Goal: Task Accomplishment & Management: Manage account settings

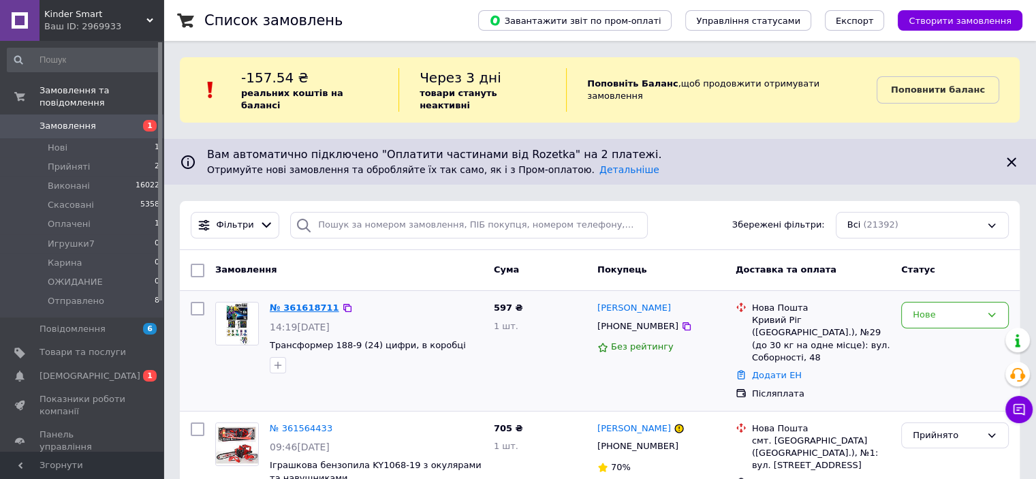
click at [303, 302] on link "№ 361618711" at bounding box center [304, 307] width 69 height 10
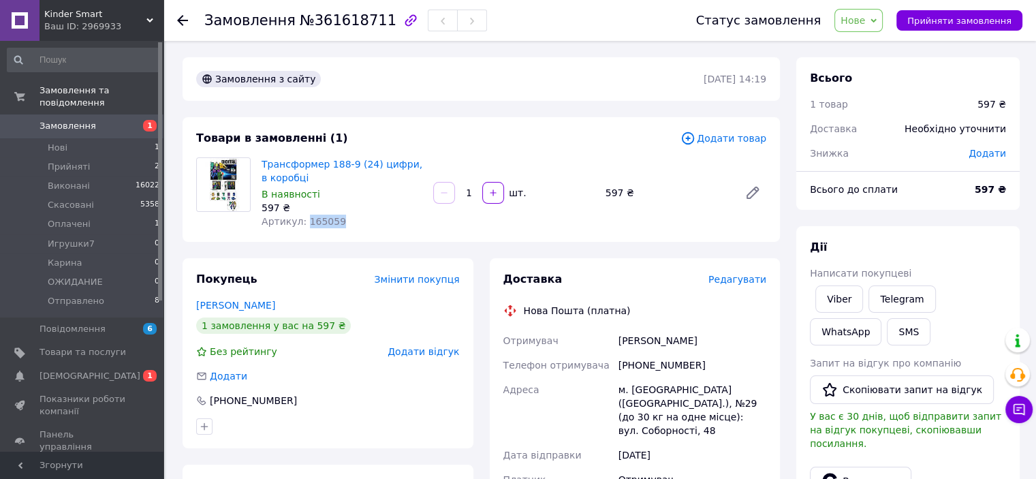
drag, startPoint x: 339, startPoint y: 225, endPoint x: 303, endPoint y: 228, distance: 35.6
click at [303, 228] on div "Трансформер 188-9 (24) цифри, в коробці В наявності 597 ₴ Артикул: 165059" at bounding box center [342, 193] width 172 height 76
copy span "165059"
click at [948, 16] on span "Прийняти замовлення" at bounding box center [959, 21] width 104 height 10
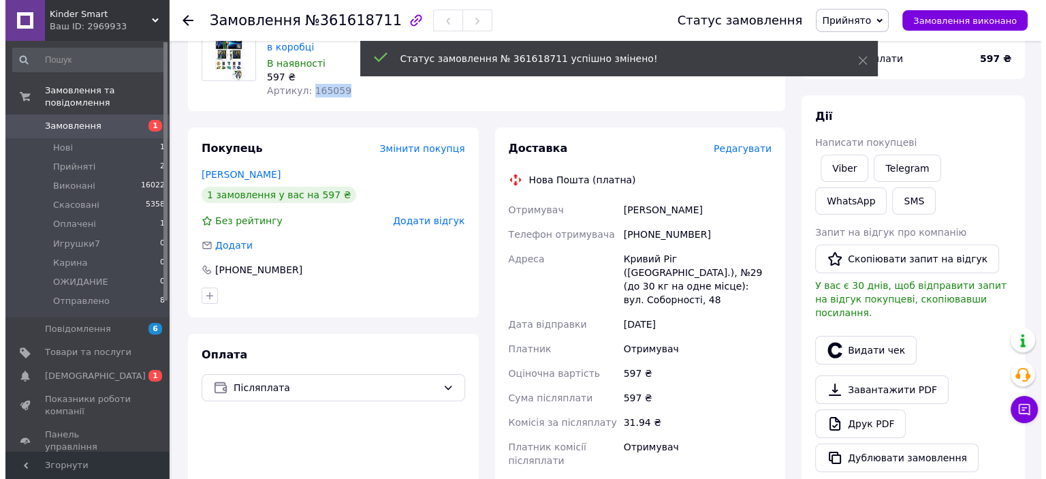
scroll to position [136, 0]
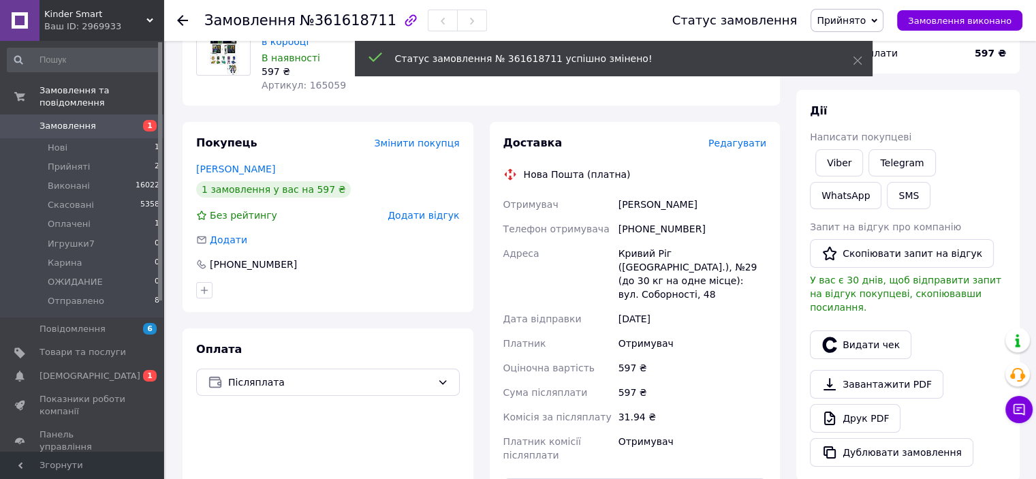
click at [728, 140] on span "Редагувати" at bounding box center [737, 143] width 58 height 11
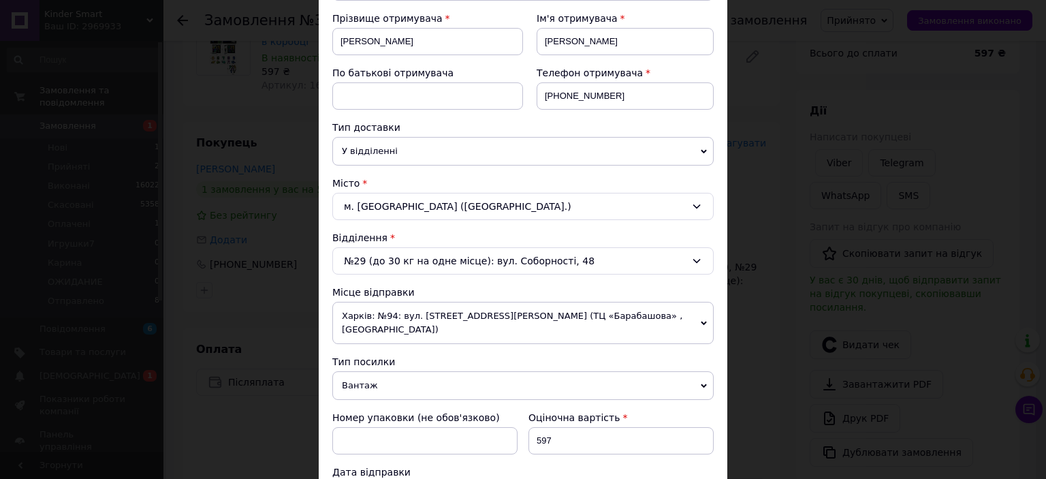
scroll to position [272, 0]
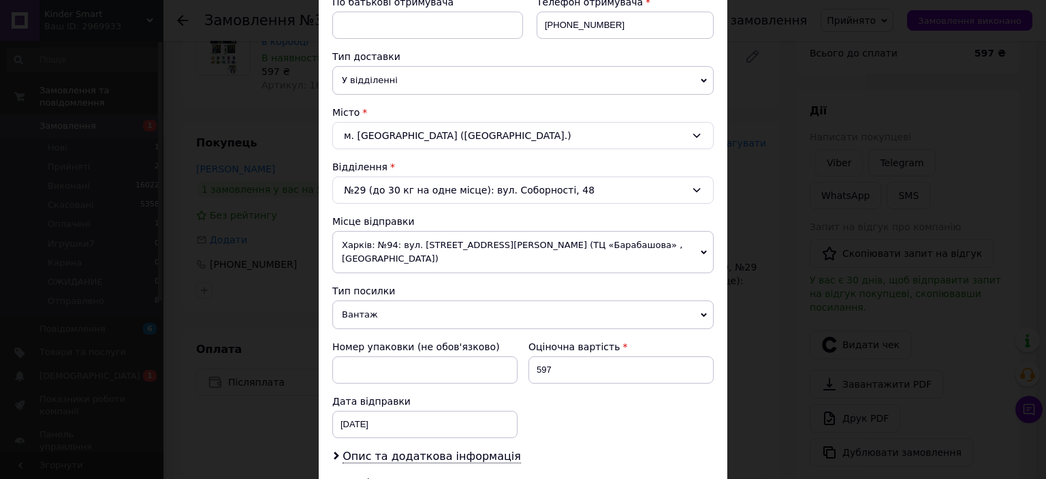
click at [534, 253] on span "Харків: №94: вул. [STREET_ADDRESS][PERSON_NAME] (ТЦ «Барабашова» , [GEOGRAPHIC_…" at bounding box center [522, 252] width 381 height 42
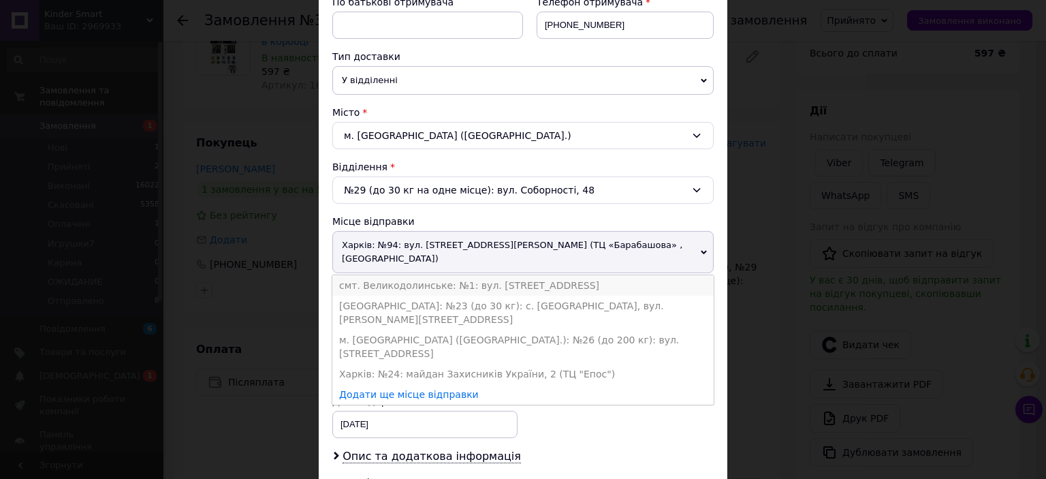
click at [448, 284] on li "смт. Великодолинське: №1: вул. [STREET_ADDRESS]" at bounding box center [522, 285] width 381 height 20
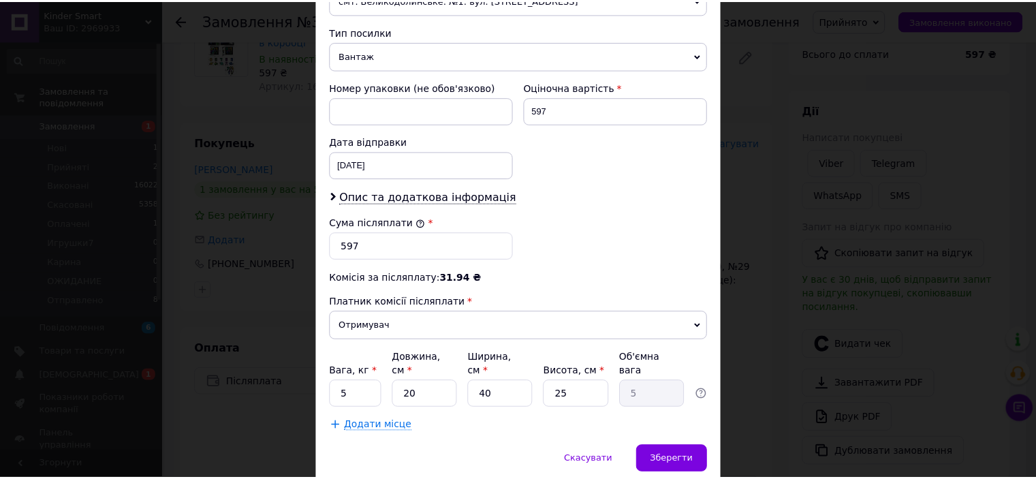
scroll to position [556, 0]
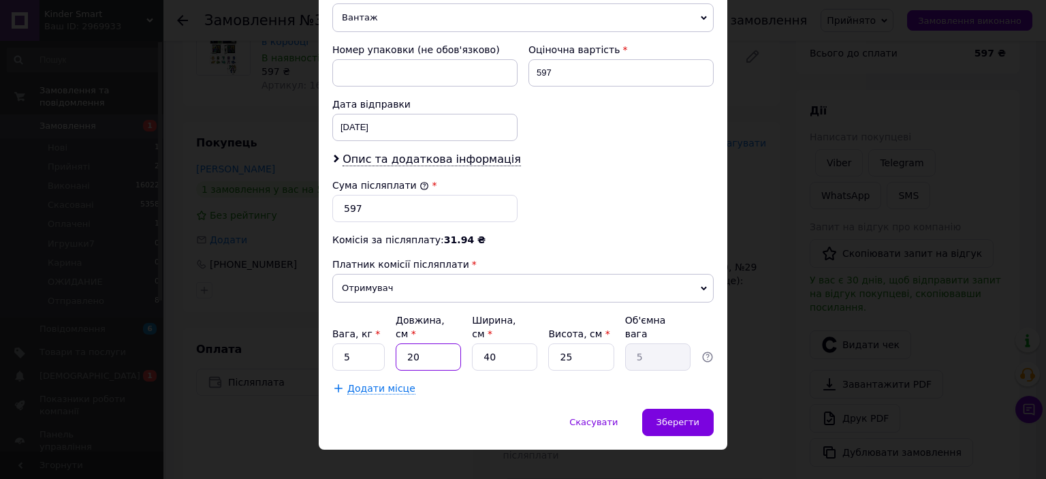
click at [401, 343] on input "20" at bounding box center [428, 356] width 65 height 27
type input "3"
type input "0.75"
type input "31"
type input "7.75"
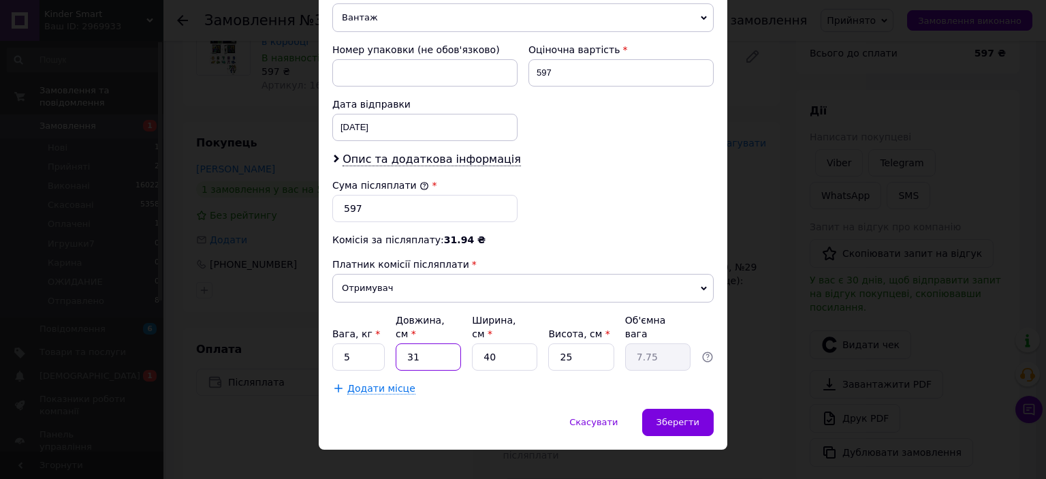
type input "31"
drag, startPoint x: 494, startPoint y: 339, endPoint x: 474, endPoint y: 341, distance: 19.9
click at [474, 343] on input "40" at bounding box center [504, 356] width 65 height 27
type input "3"
type input "0.58"
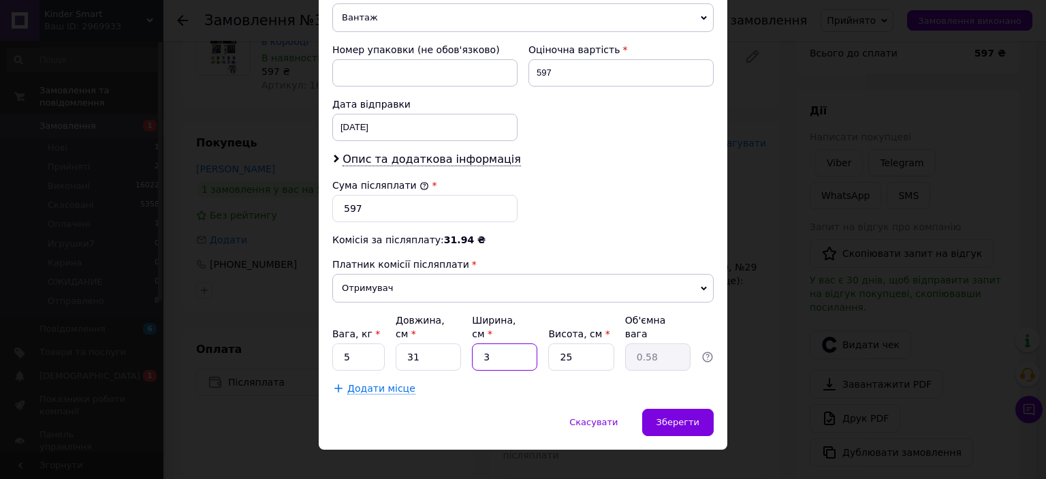
type input "33"
type input "6.39"
type input "33"
drag, startPoint x: 567, startPoint y: 341, endPoint x: 556, endPoint y: 343, distance: 11.1
click at [556, 343] on input "25" at bounding box center [580, 356] width 65 height 27
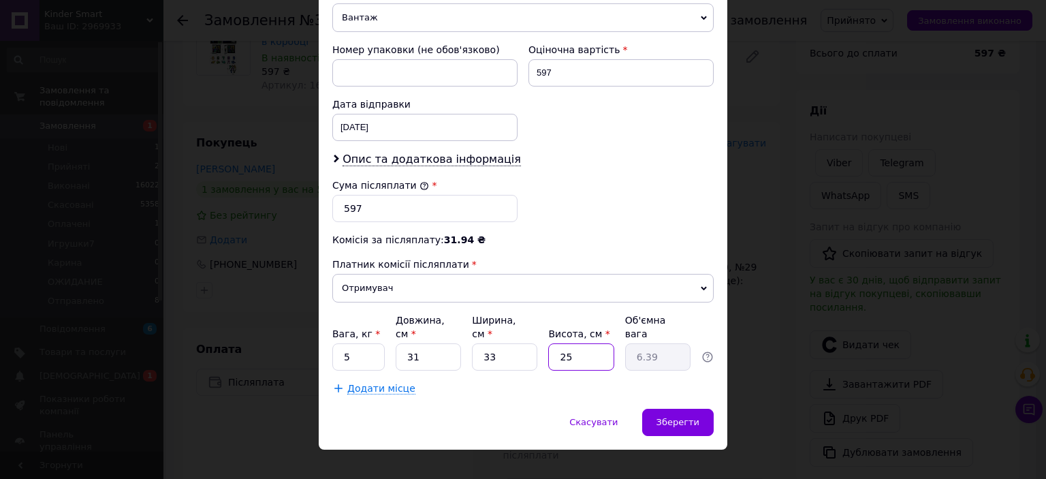
type input "9"
type input "2.3"
type input "9"
drag, startPoint x: 352, startPoint y: 344, endPoint x: 343, endPoint y: 343, distance: 8.3
click at [343, 343] on input "5" at bounding box center [358, 356] width 52 height 27
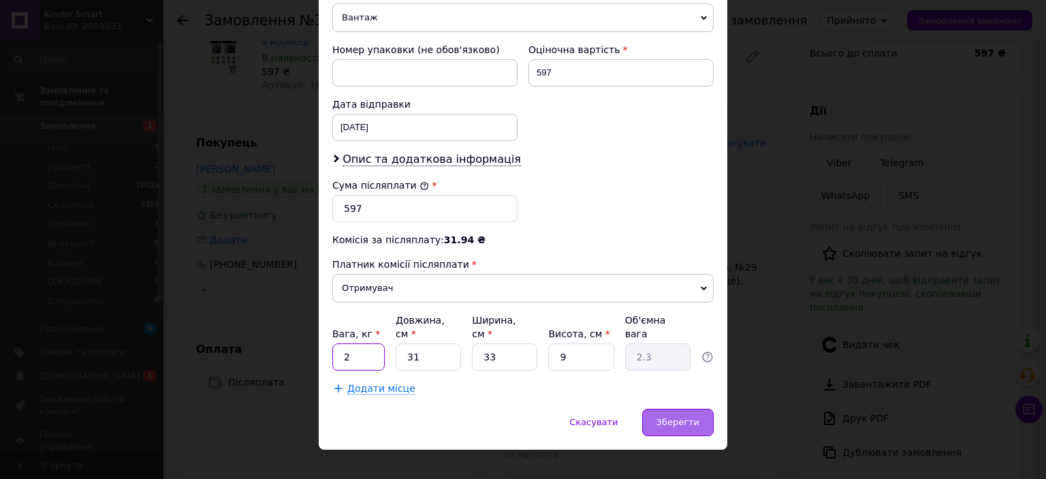
type input "2"
click at [668, 417] on span "Зберегти" at bounding box center [678, 422] width 43 height 10
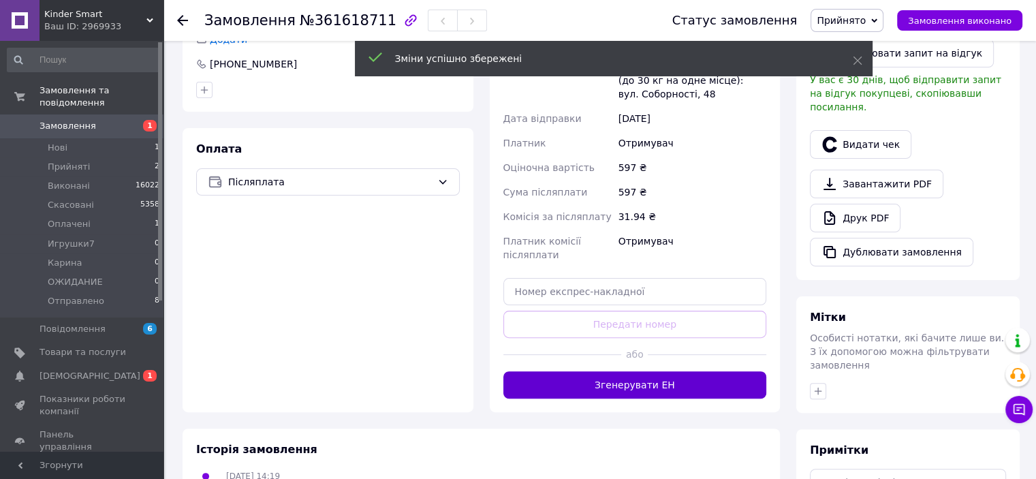
scroll to position [341, 0]
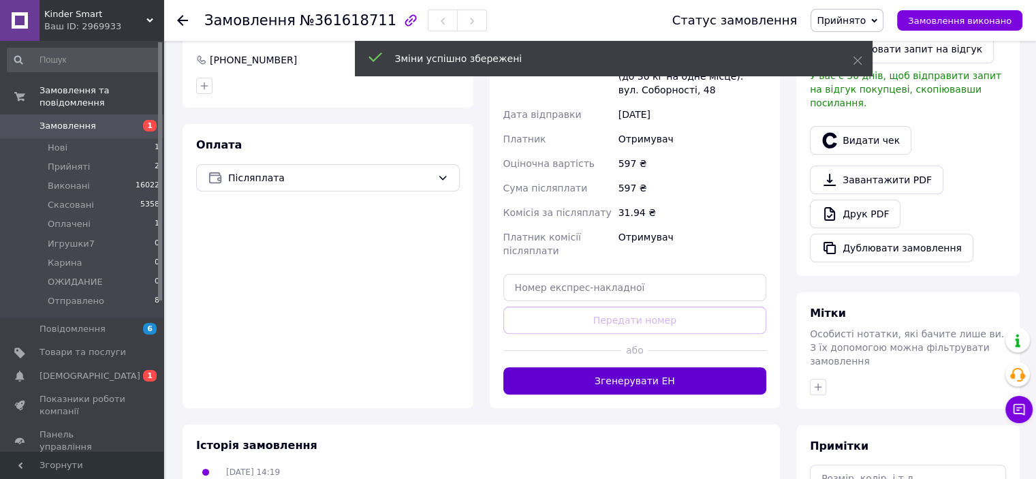
click at [643, 367] on button "Згенерувати ЕН" at bounding box center [635, 380] width 264 height 27
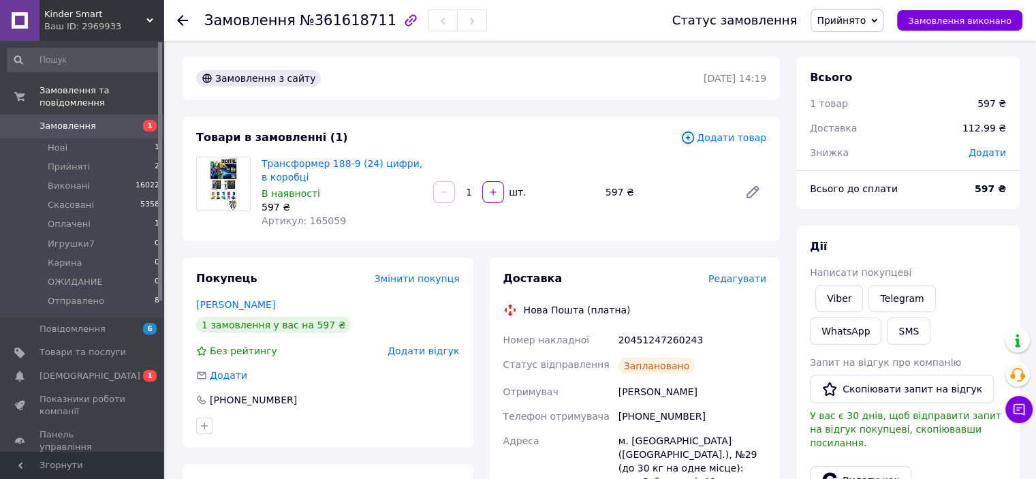
scroll to position [0, 0]
click at [60, 142] on span "Нові" at bounding box center [58, 148] width 20 height 12
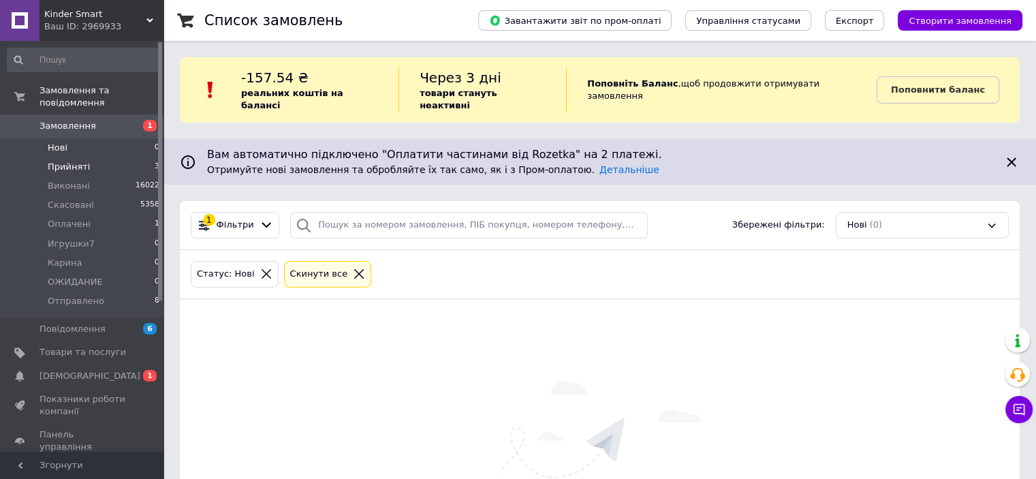
click at [56, 161] on span "Прийняті" at bounding box center [69, 167] width 42 height 12
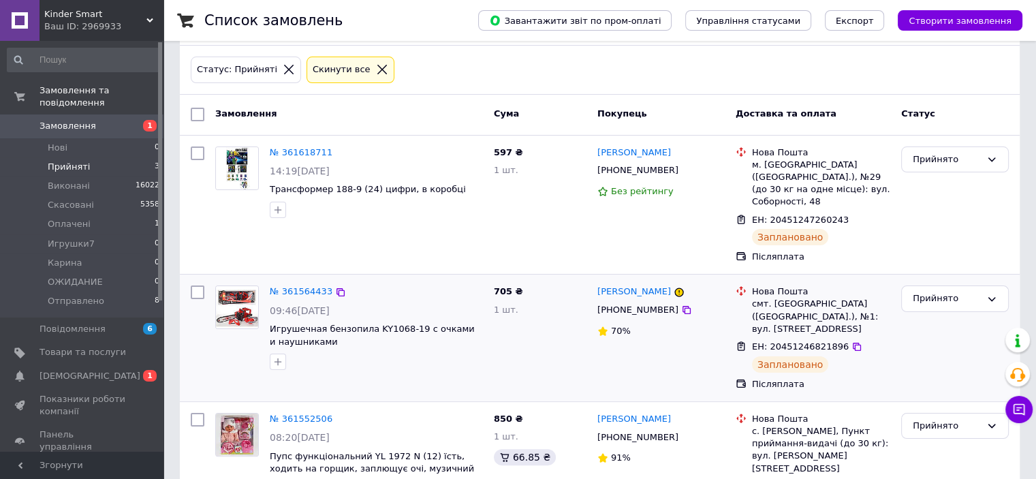
scroll to position [244, 0]
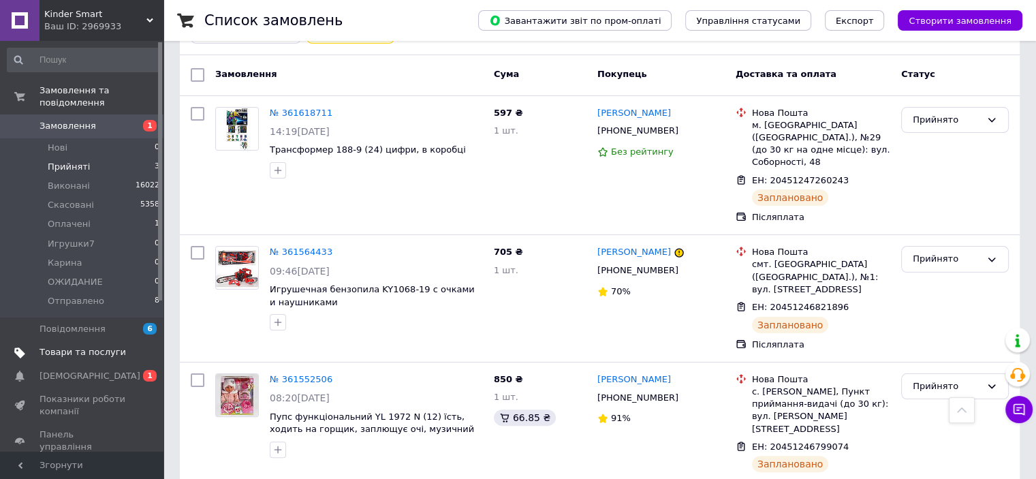
click at [46, 346] on span "Товари та послуги" at bounding box center [83, 352] width 87 height 12
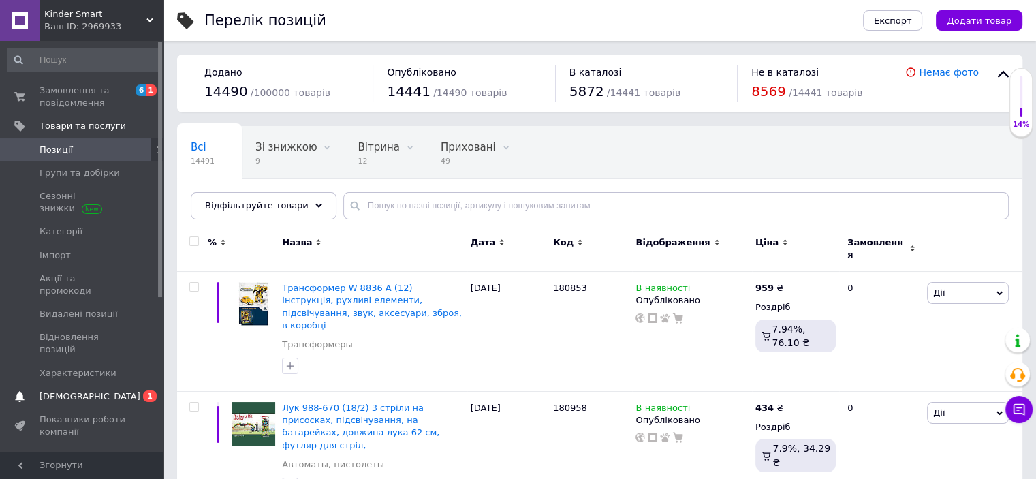
click at [63, 390] on span "[DEMOGRAPHIC_DATA]" at bounding box center [90, 396] width 101 height 12
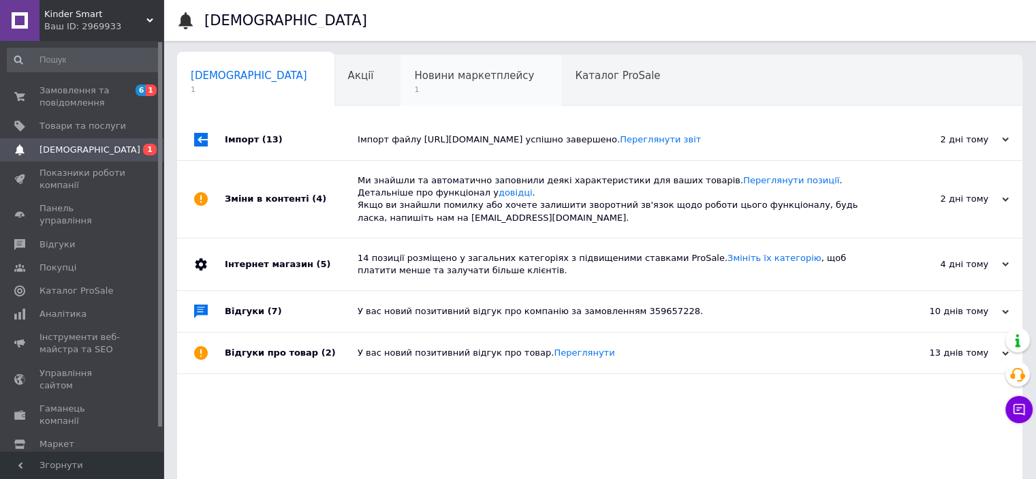
click at [401, 83] on div "Новини маркетплейсу 1" at bounding box center [481, 81] width 161 height 52
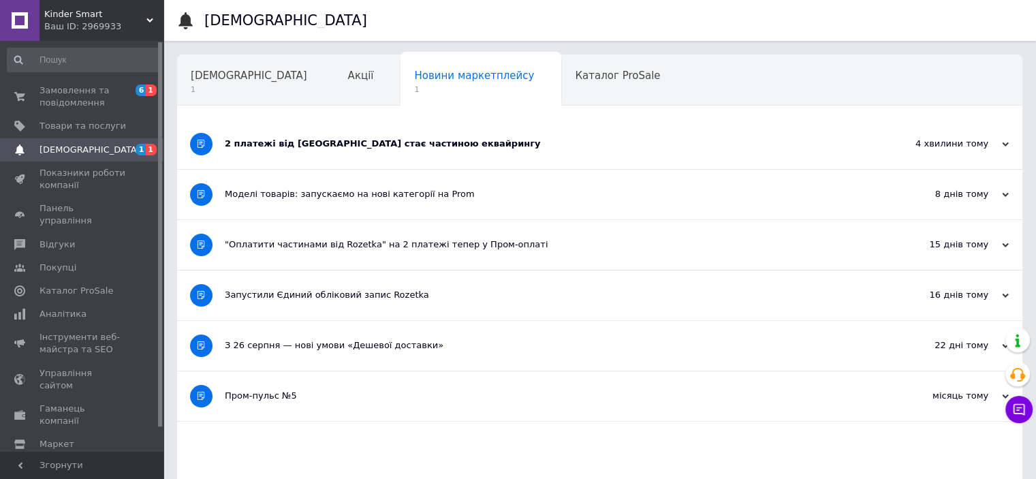
click at [317, 149] on div "2 платежі від [GEOGRAPHIC_DATA] стає частиною еквайрингу" at bounding box center [549, 144] width 648 height 12
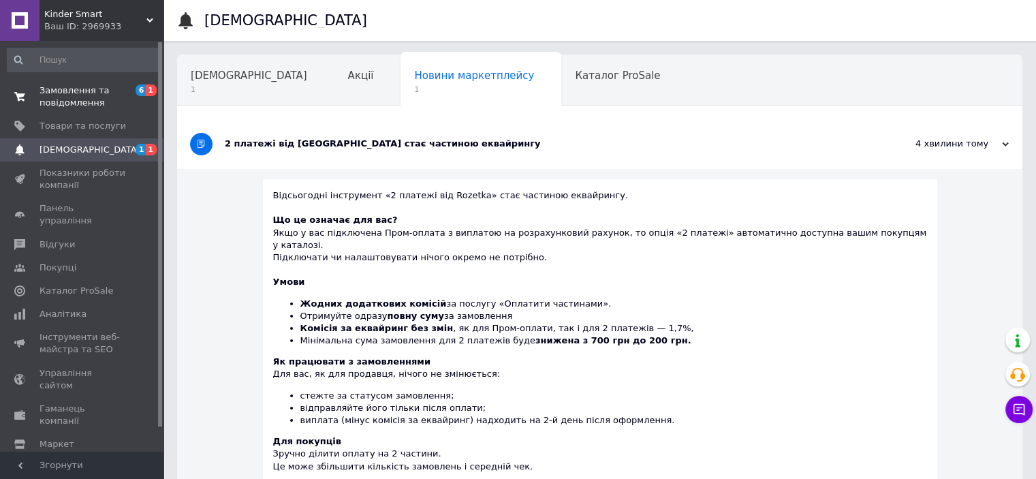
click at [64, 91] on span "Замовлення та повідомлення" at bounding box center [83, 96] width 87 height 25
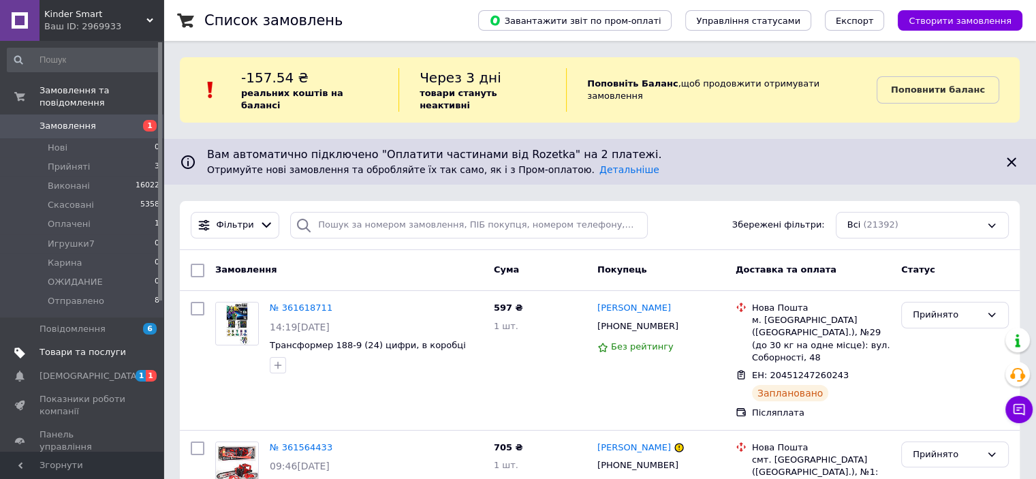
click at [60, 341] on link "Товари та послуги" at bounding box center [84, 352] width 168 height 23
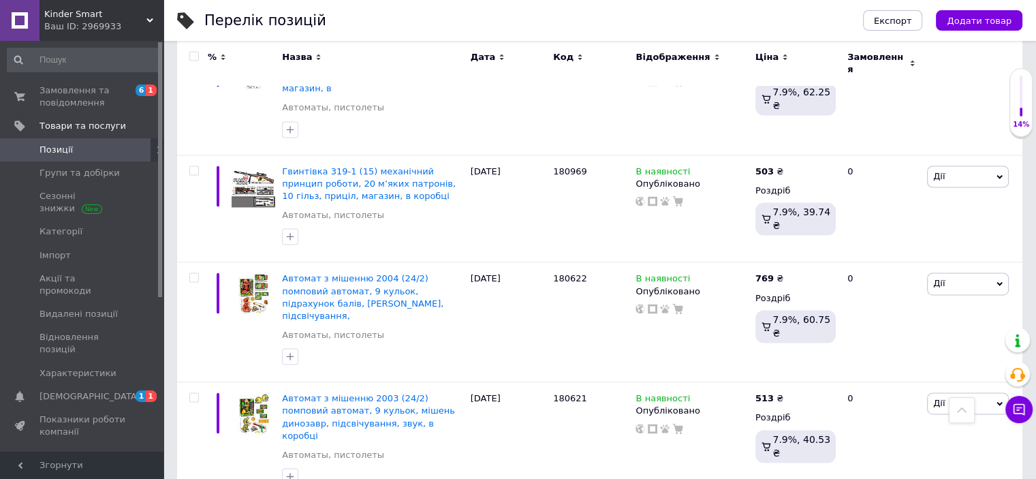
scroll to position [1974, 0]
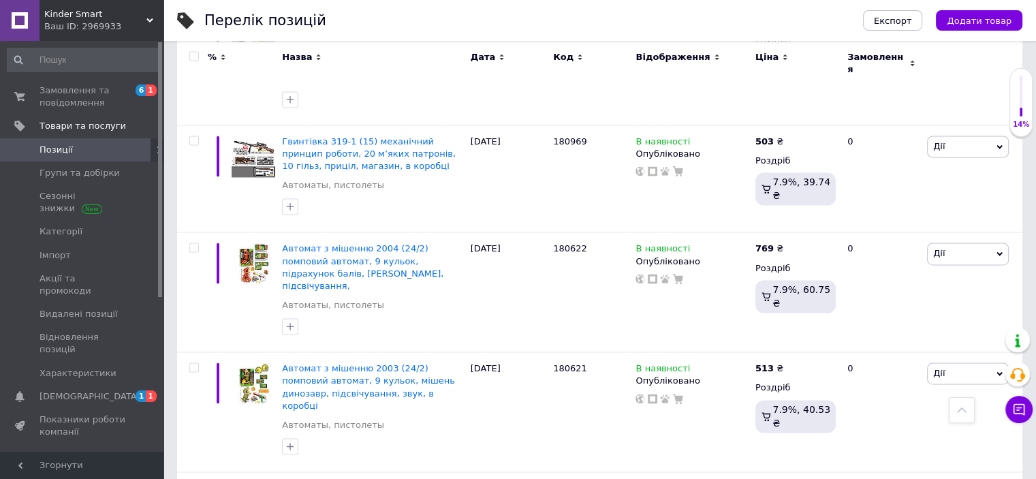
scroll to position [2028, 0]
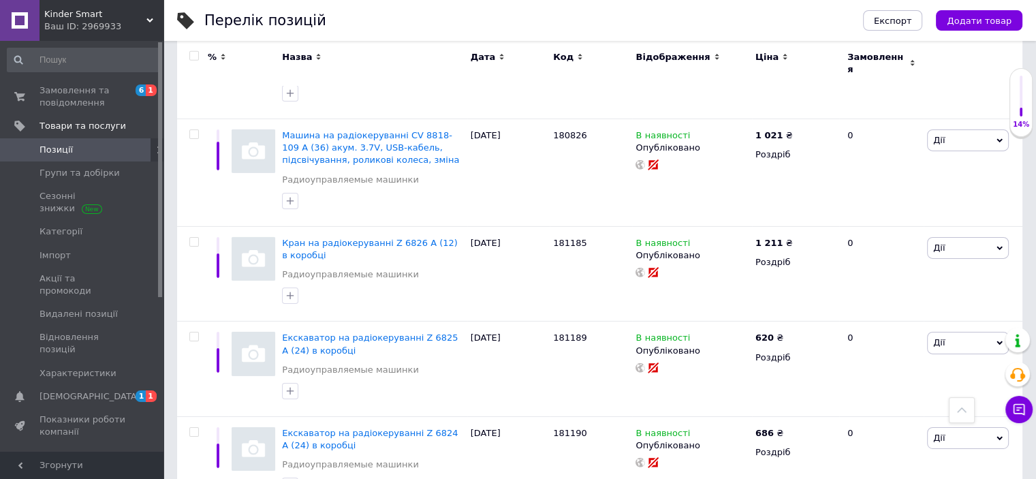
scroll to position [9621, 0]
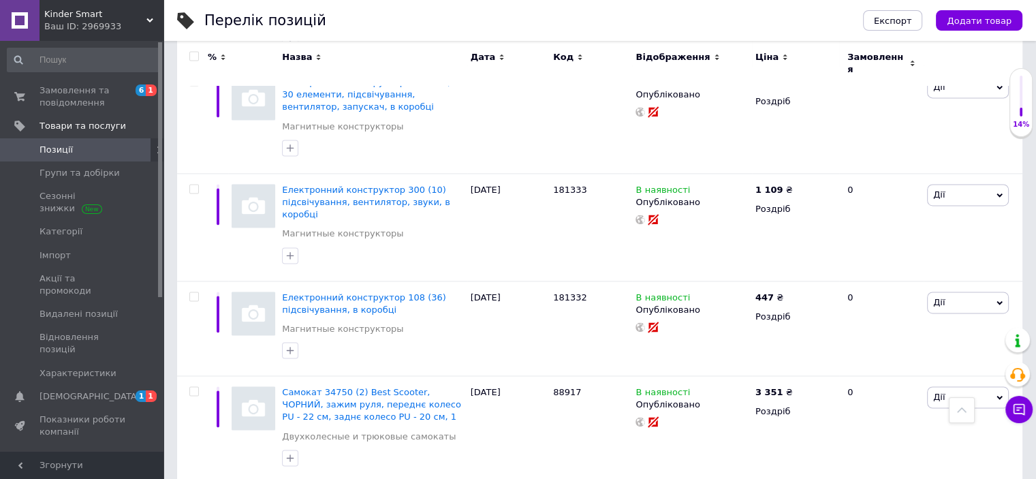
scroll to position [7208, 0]
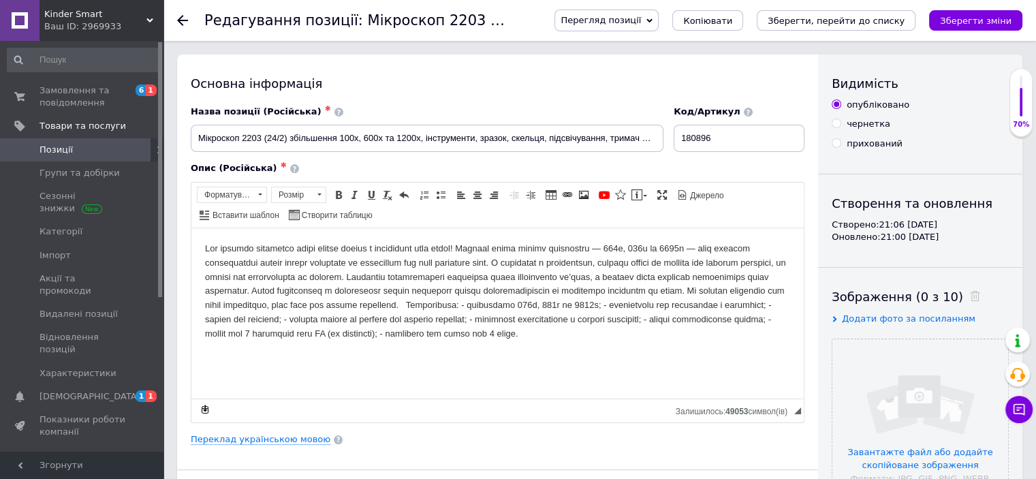
click at [183, 19] on icon at bounding box center [182, 20] width 11 height 11
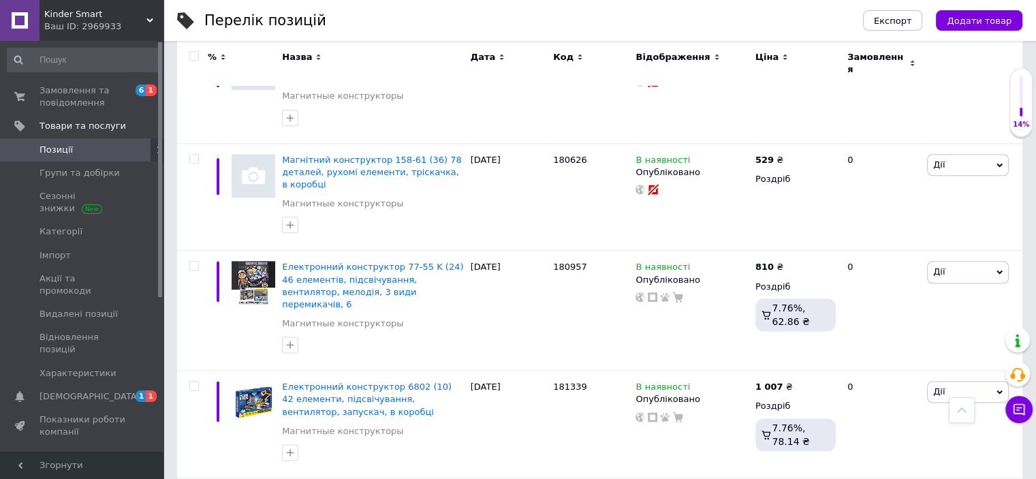
scroll to position [6812, 0]
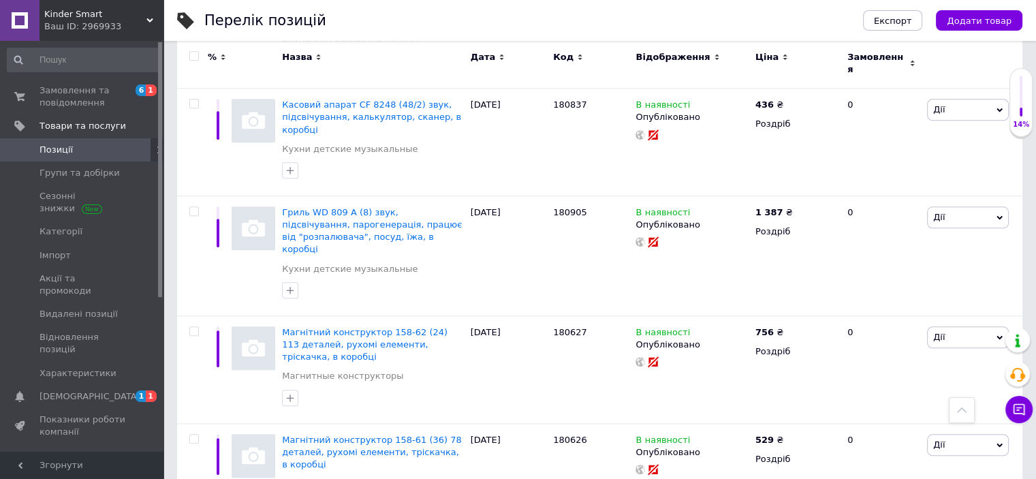
scroll to position [6676, 0]
